Goal: Task Accomplishment & Management: Manage account settings

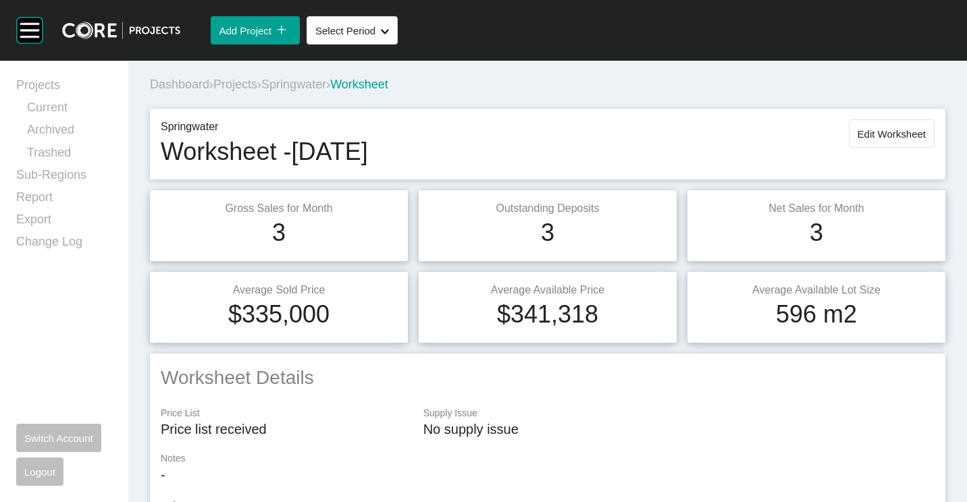
scroll to position [1611, 0]
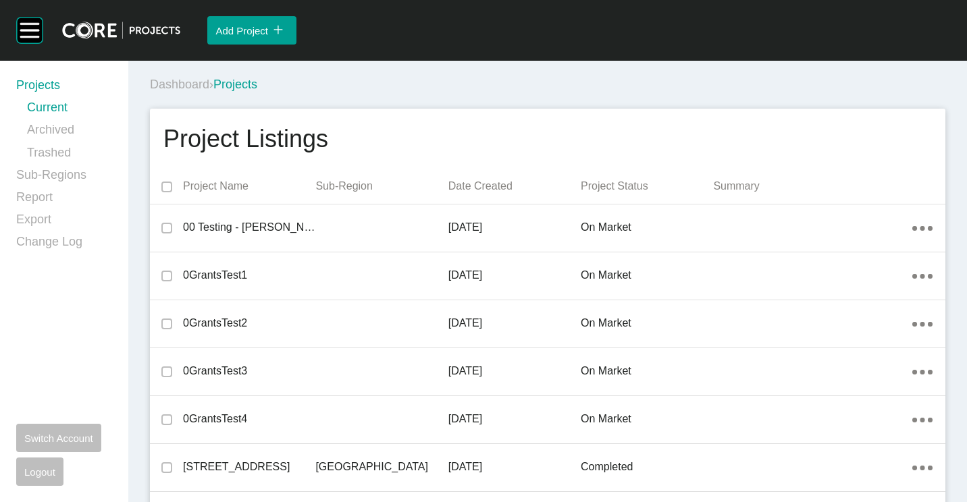
click at [470, 91] on div "Dashboard › Projects" at bounding box center [550, 84] width 801 height 17
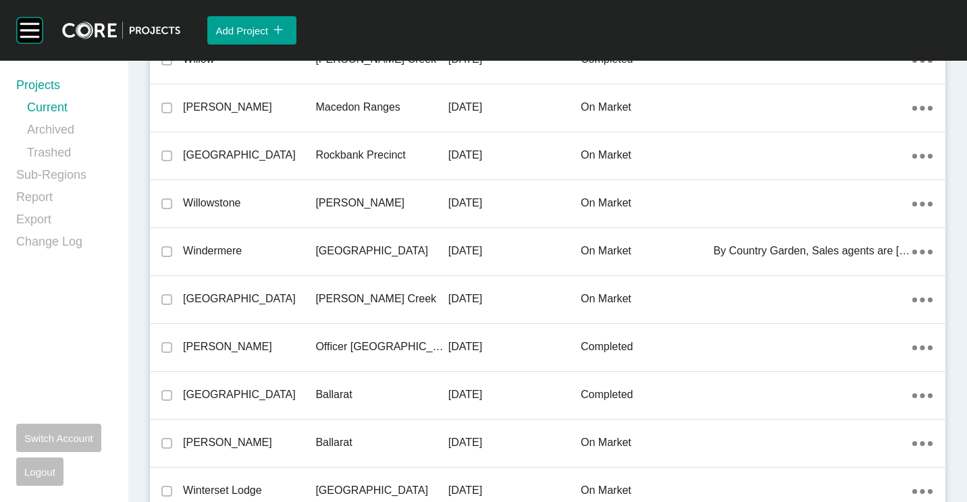
scroll to position [887, 0]
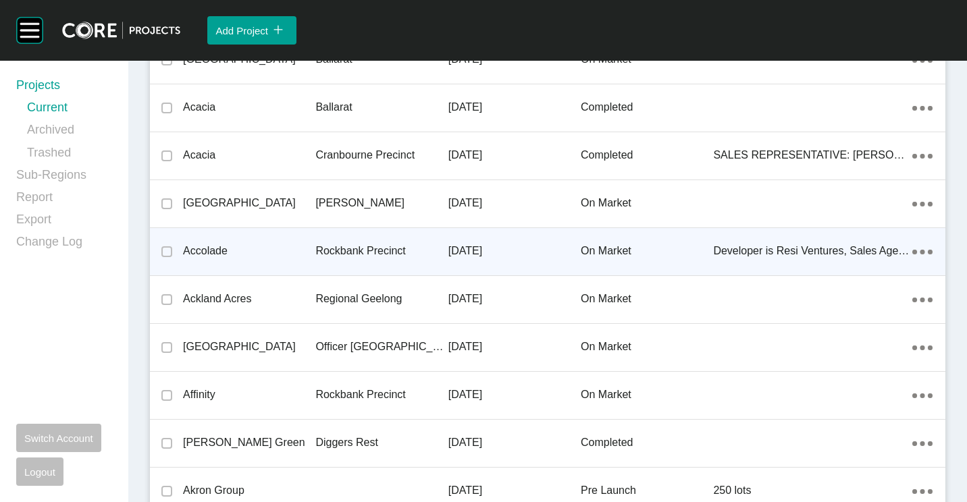
click at [317, 256] on p "Rockbank Precinct" at bounding box center [381, 251] width 132 height 15
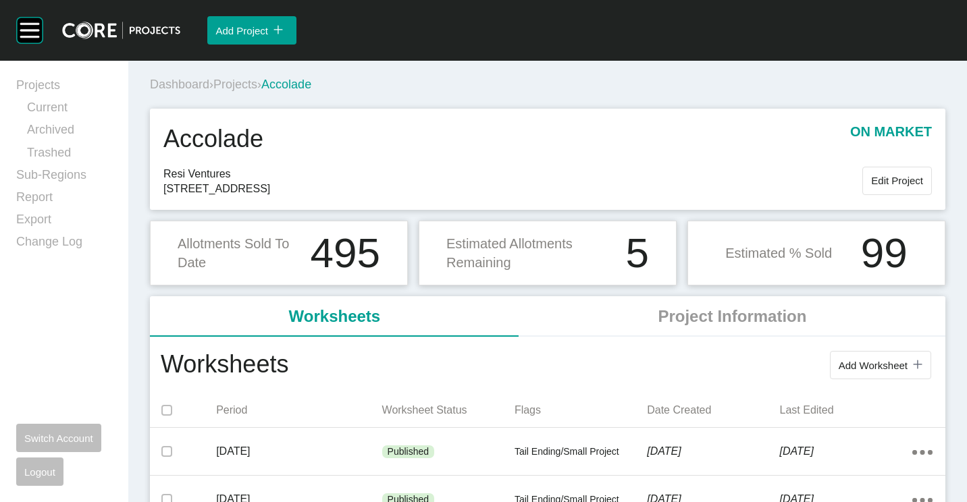
click at [865, 352] on button "Add Worksheet icon/tick copy 11 Created with Sketch." at bounding box center [880, 365] width 101 height 28
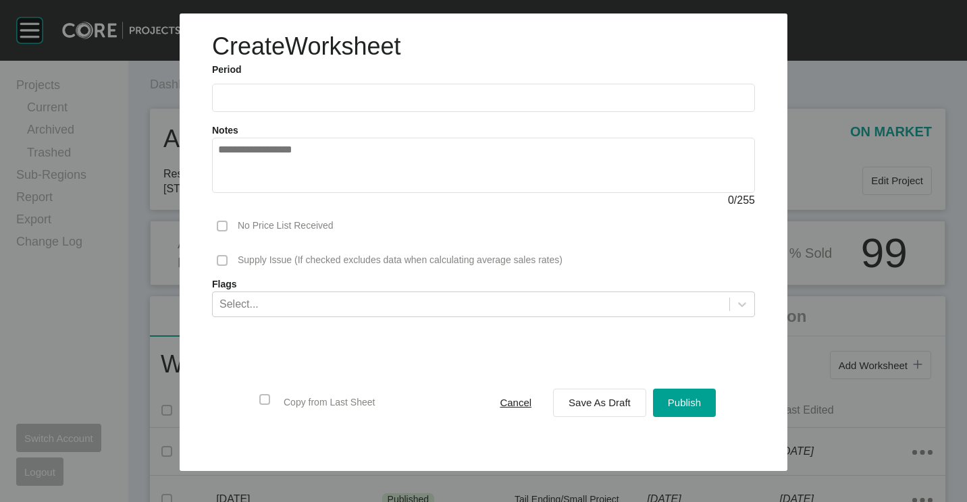
click at [247, 102] on input "text" at bounding box center [483, 97] width 531 height 11
click at [283, 200] on li "Aug" at bounding box center [283, 196] width 45 height 23
type input "**********"
drag, startPoint x: 599, startPoint y: 406, endPoint x: 585, endPoint y: 359, distance: 48.7
click at [599, 406] on span "Save As Draft" at bounding box center [599, 402] width 62 height 11
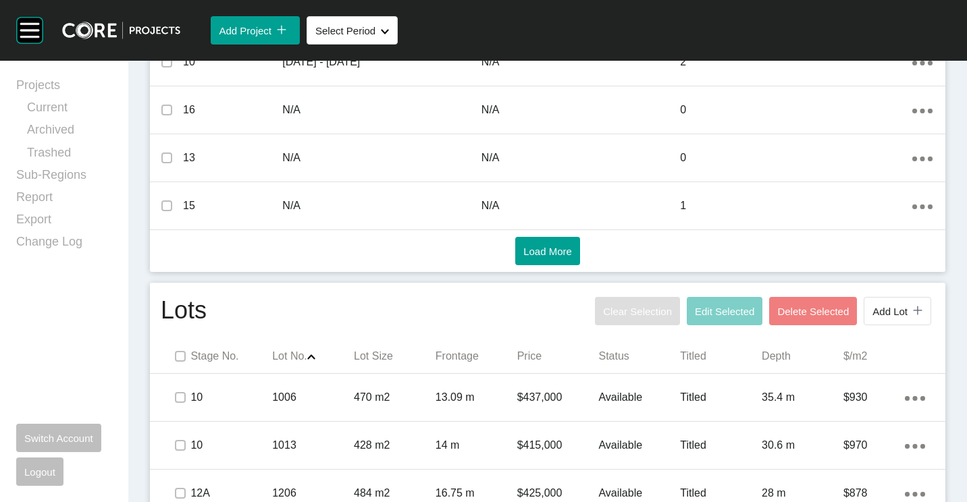
scroll to position [744, 0]
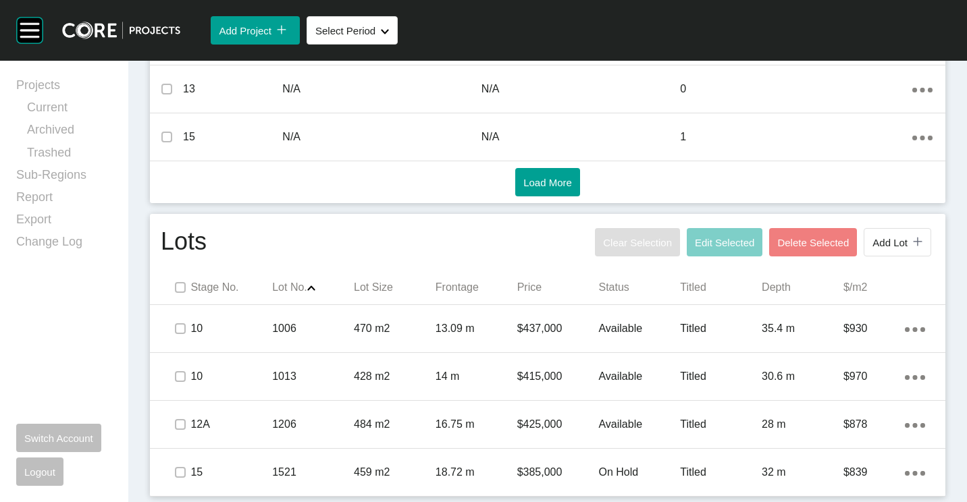
drag, startPoint x: 414, startPoint y: 481, endPoint x: 441, endPoint y: 452, distance: 40.1
click at [414, 481] on div "459 m2" at bounding box center [395, 473] width 82 height 42
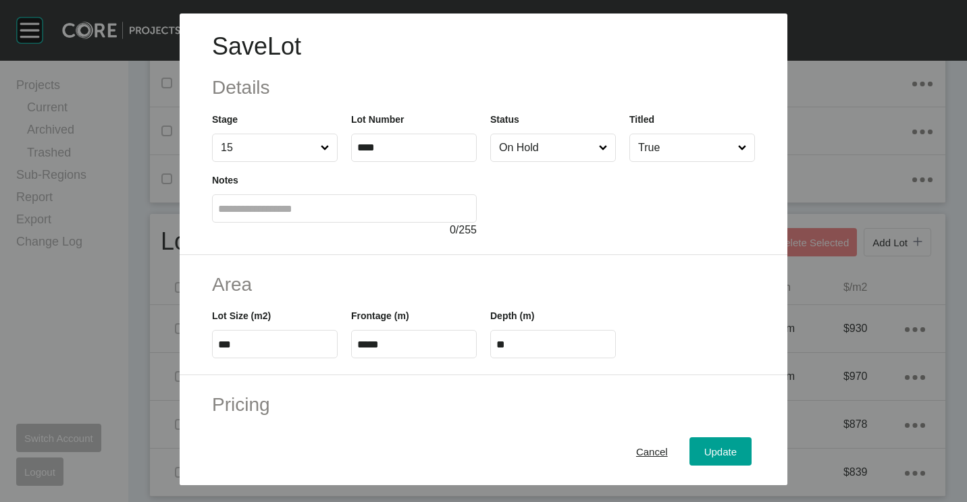
scroll to position [702, 0]
drag, startPoint x: 547, startPoint y: 136, endPoint x: 546, endPoint y: 153, distance: 17.6
click at [546, 140] on input "On Hold" at bounding box center [546, 147] width 100 height 27
click at [704, 454] on span "Update" at bounding box center [720, 451] width 32 height 11
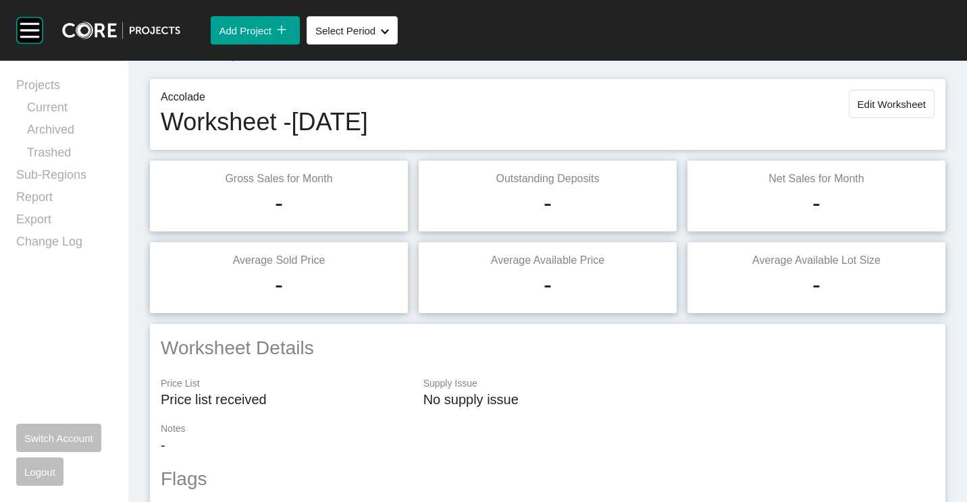
scroll to position [0, 0]
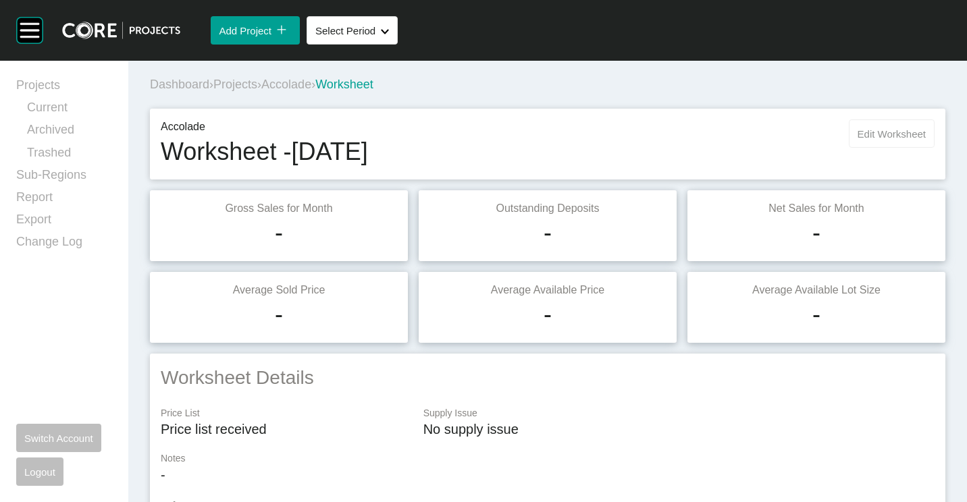
click at [911, 132] on span "Edit Worksheet" at bounding box center [891, 133] width 68 height 11
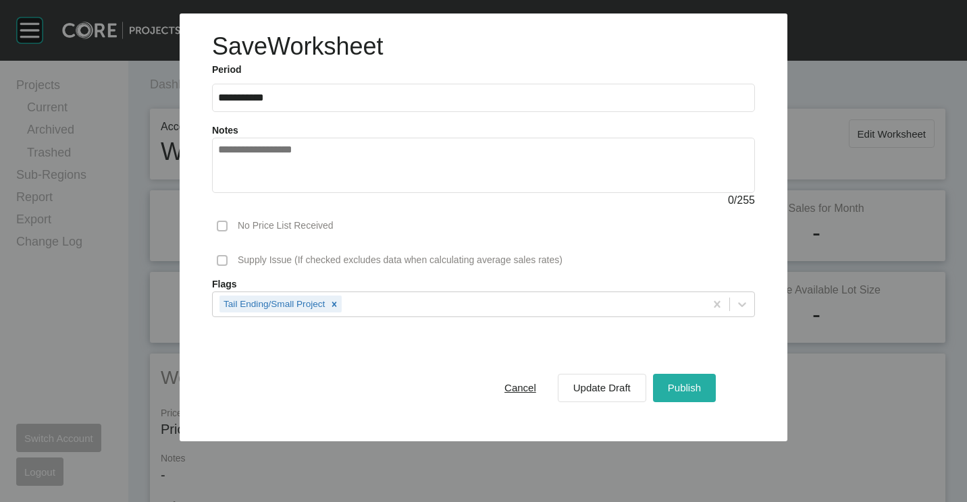
click at [691, 391] on span "Publish" at bounding box center [684, 387] width 33 height 11
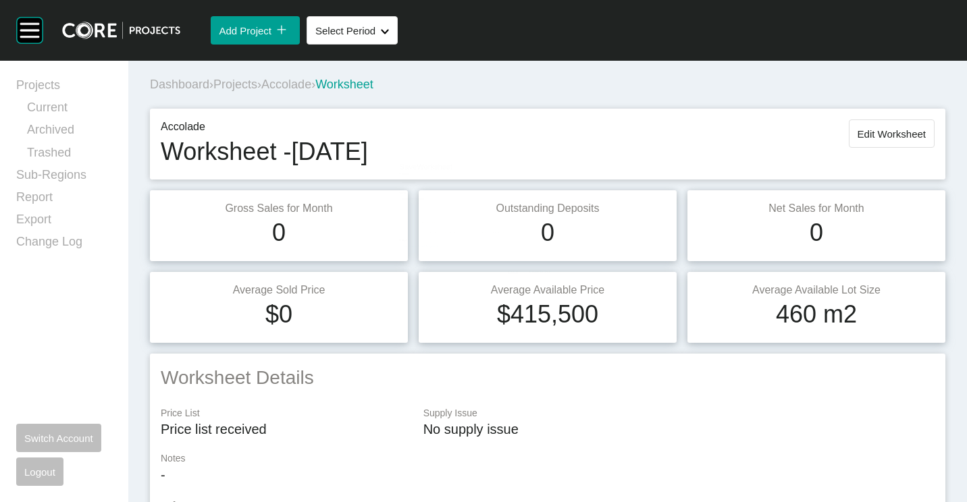
click at [311, 79] on span "Accolade" at bounding box center [286, 84] width 50 height 13
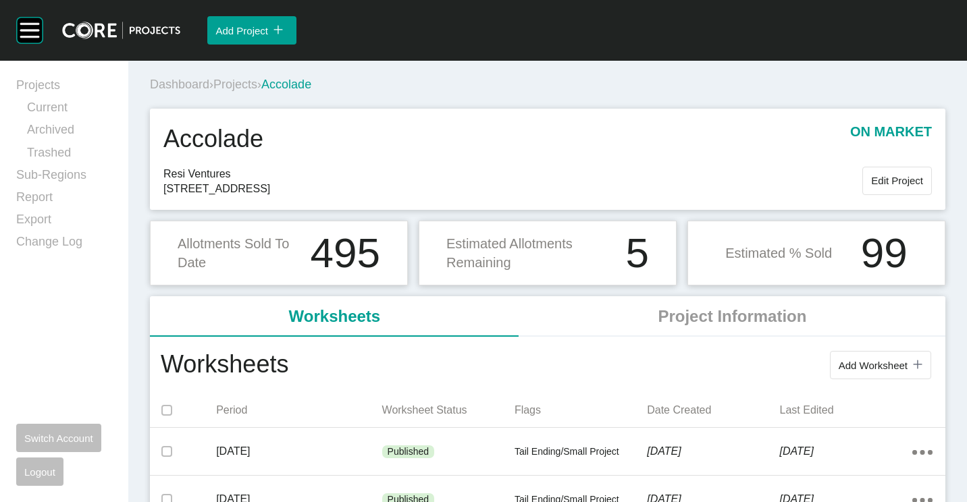
click at [242, 82] on span "Projects" at bounding box center [235, 84] width 44 height 13
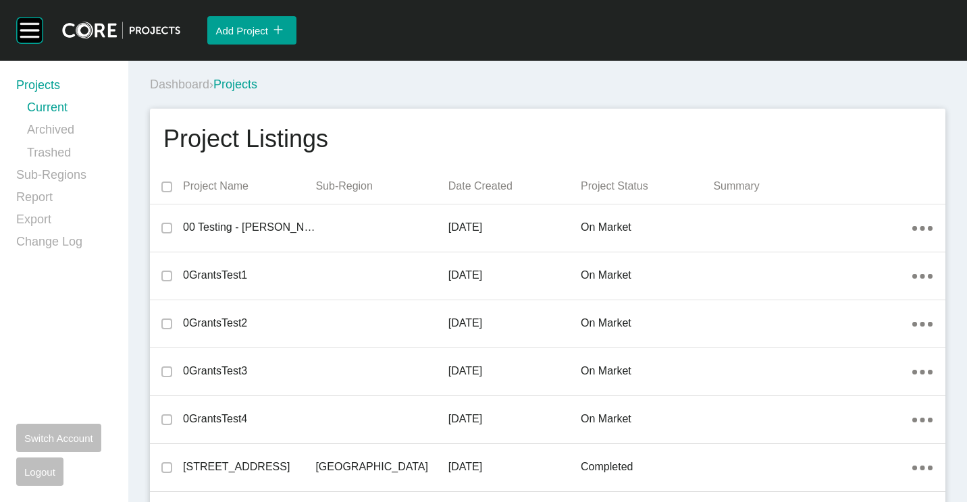
scroll to position [14881, 0]
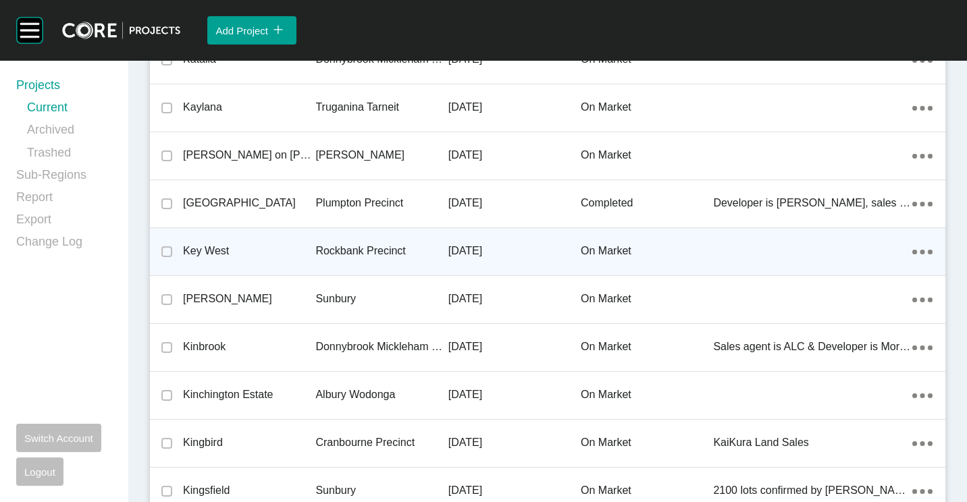
click at [348, 255] on p "Rockbank Precinct" at bounding box center [381, 251] width 132 height 15
